Goal: Register for event/course

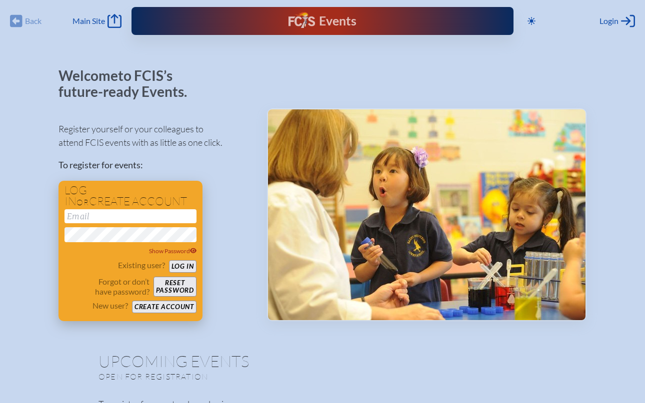
type input "[PERSON_NAME][EMAIL_ADDRESS][DOMAIN_NAME]"
click at [184, 265] on button "Log in" at bounding box center [182, 266] width 27 height 12
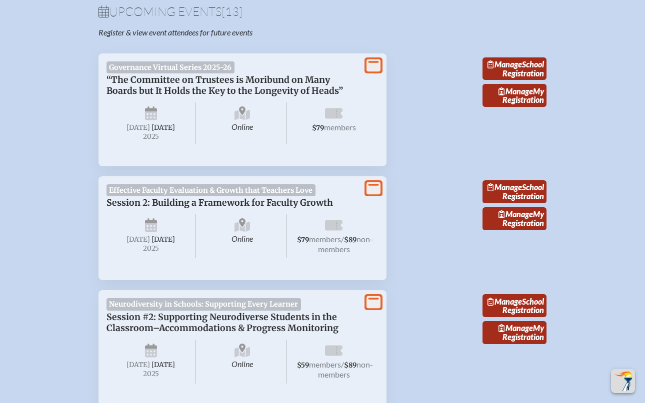
scroll to position [352, 0]
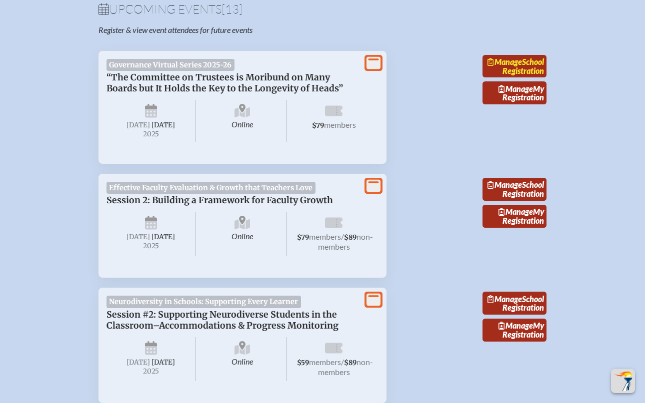
click at [520, 75] on link "Manage School Registration" at bounding box center [514, 66] width 64 height 23
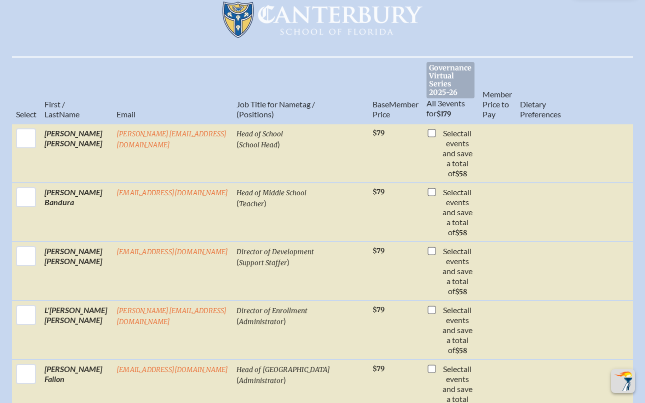
scroll to position [348, 0]
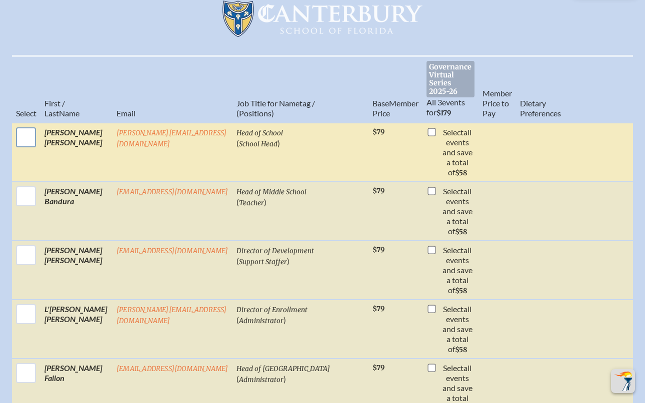
click at [25, 128] on input "checkbox" at bounding box center [25, 137] width 25 height 25
checkbox input "true"
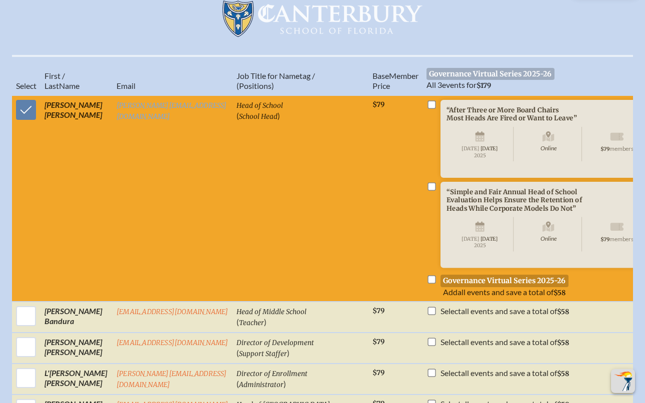
click at [427, 107] on input "checkbox" at bounding box center [431, 104] width 8 height 8
checkbox input "true"
click at [427, 284] on input "checkbox" at bounding box center [431, 280] width 8 height 8
checkbox input "true"
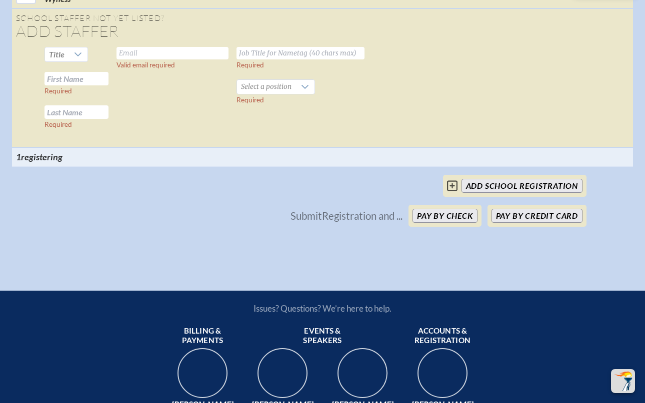
scroll to position [1372, 0]
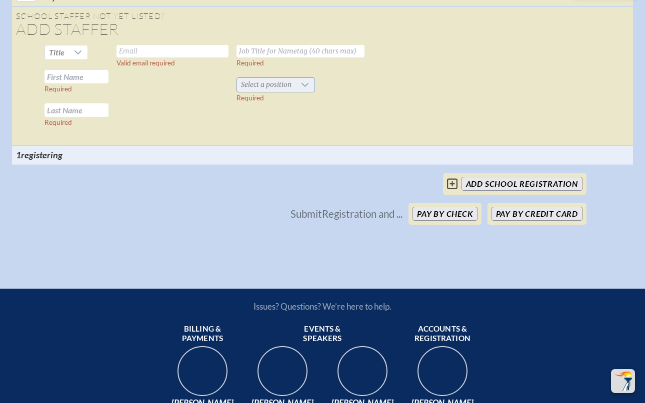
click at [303, 89] on icon at bounding box center [305, 85] width 8 height 8
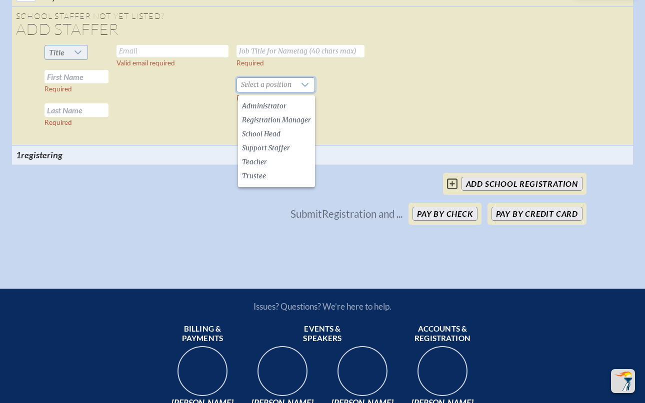
click at [76, 52] on icon at bounding box center [78, 52] width 8 height 8
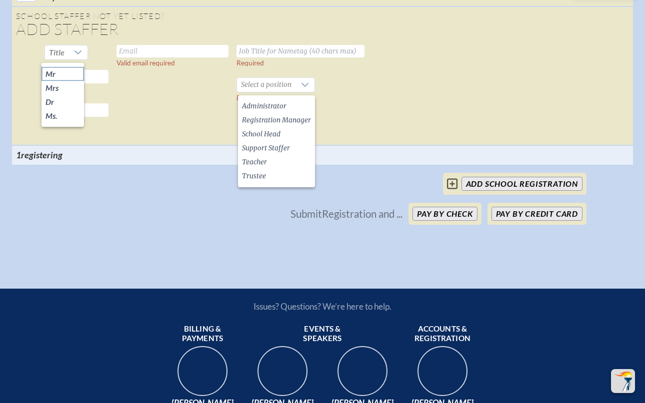
click at [71, 69] on li "Mr" at bounding box center [62, 74] width 42 height 14
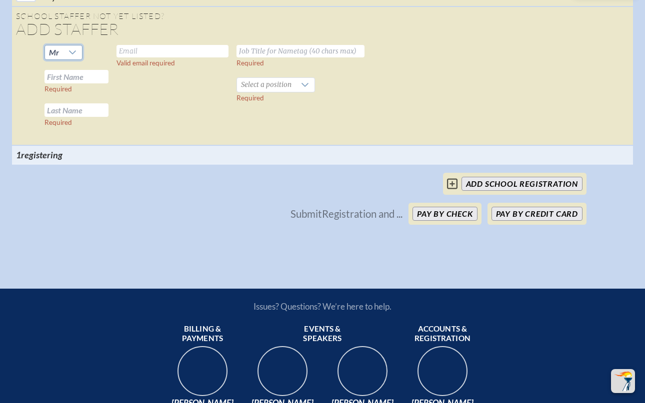
click at [70, 78] on input "text" at bounding box center [76, 76] width 64 height 13
type input "[PERSON_NAME]"
click at [55, 115] on input "text" at bounding box center [76, 109] width 64 height 13
type input "[PERSON_NAME]"
click at [161, 53] on input "text" at bounding box center [172, 51] width 112 height 12
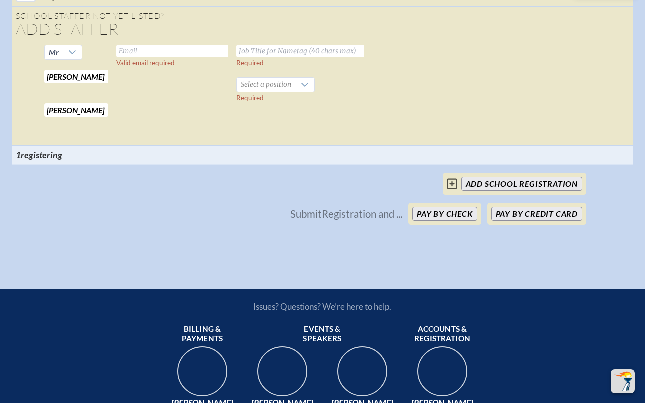
paste input "[EMAIL_ADDRESS][DOMAIN_NAME]"
type input "[EMAIL_ADDRESS][DOMAIN_NAME]"
click at [275, 55] on input "text" at bounding box center [300, 51] width 128 height 12
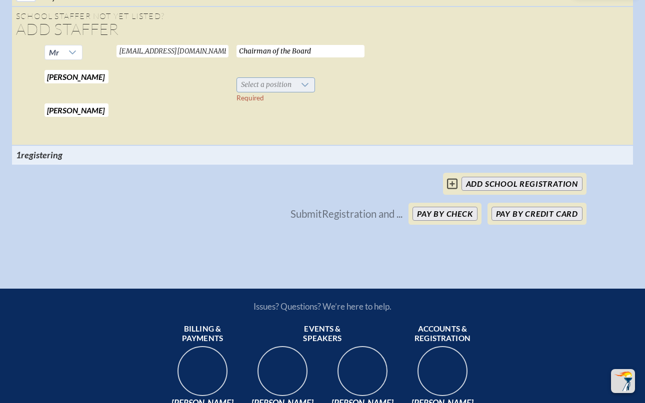
type input "Chairman of the Board"
click at [304, 87] on icon at bounding box center [305, 85] width 8 height 8
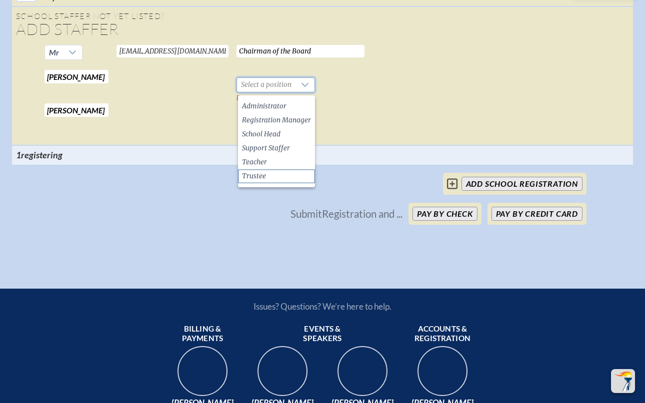
click at [279, 177] on li "Trustee" at bounding box center [276, 176] width 77 height 14
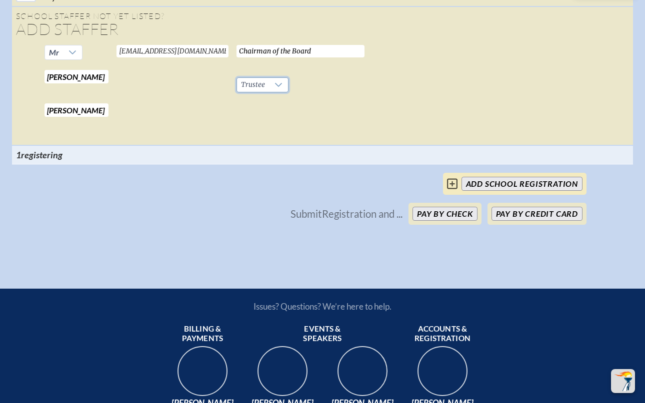
click at [513, 191] on input "add School Registration" at bounding box center [521, 184] width 121 height 14
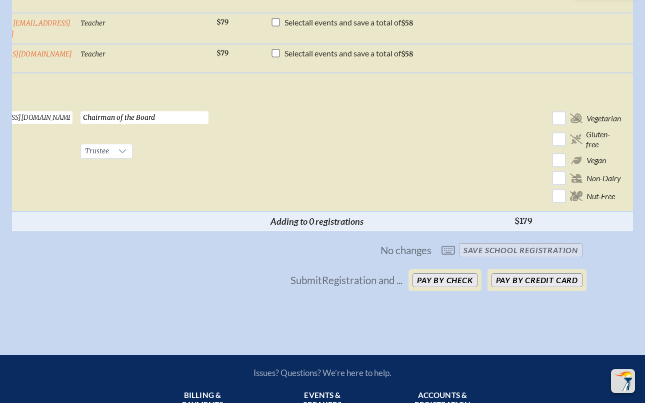
scroll to position [0, 178]
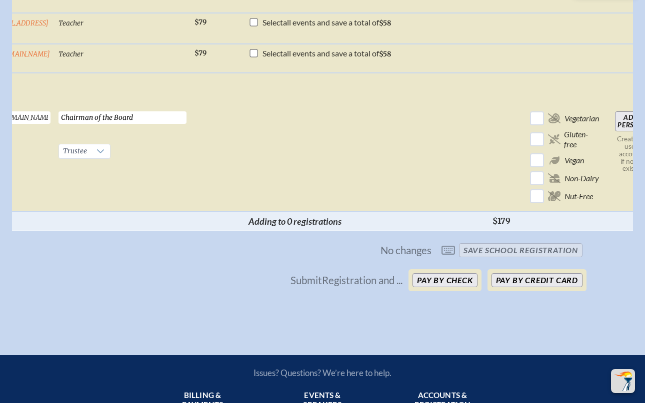
click at [617, 119] on input "Add Person" at bounding box center [631, 121] width 32 height 20
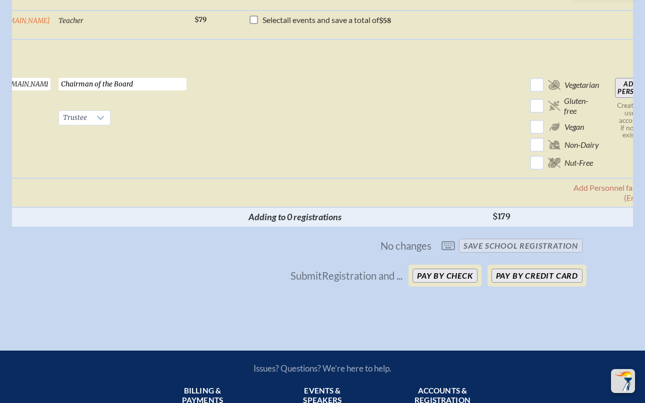
click at [617, 87] on input "Add Person" at bounding box center [631, 88] width 32 height 20
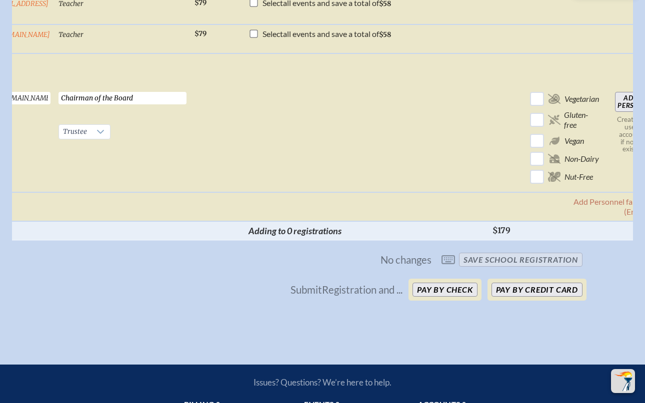
scroll to position [1325, 7]
click at [615, 104] on input "Add Person" at bounding box center [631, 102] width 32 height 20
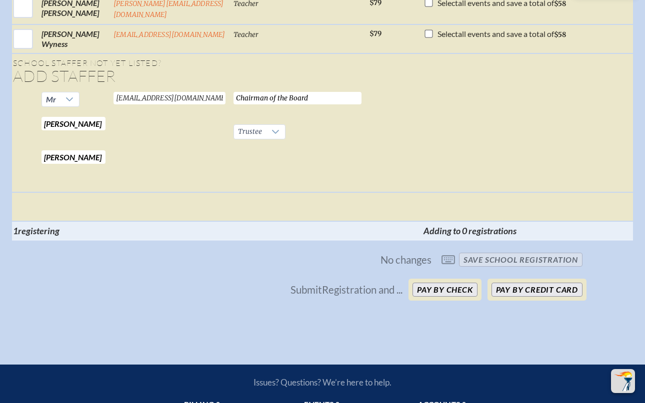
scroll to position [0, 0]
click at [483, 270] on span "No changes save School Registration" at bounding box center [322, 260] width 528 height 22
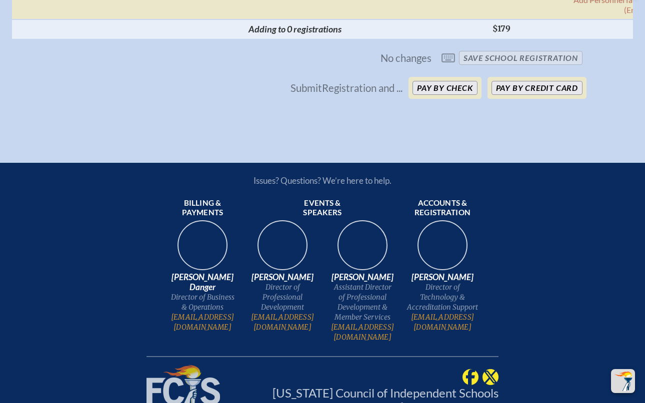
scroll to position [1461, 7]
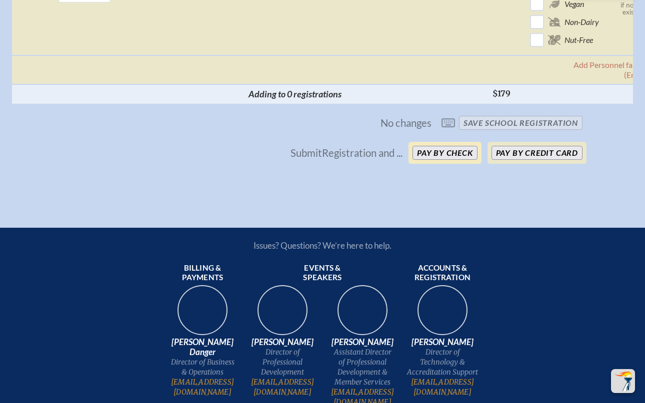
click at [428, 160] on button "Pay by Check" at bounding box center [444, 153] width 65 height 14
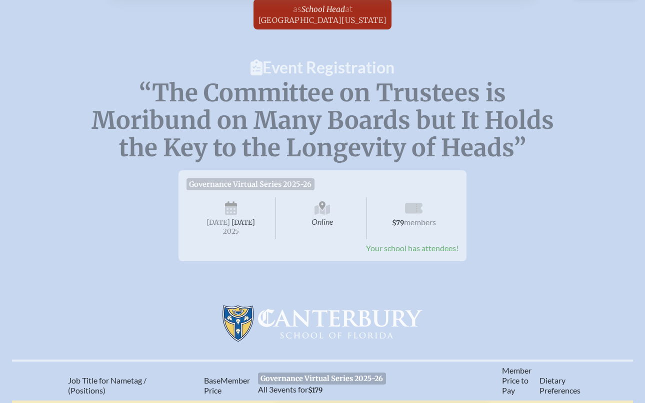
scroll to position [43, 7]
